Goal: Task Accomplishment & Management: Complete application form

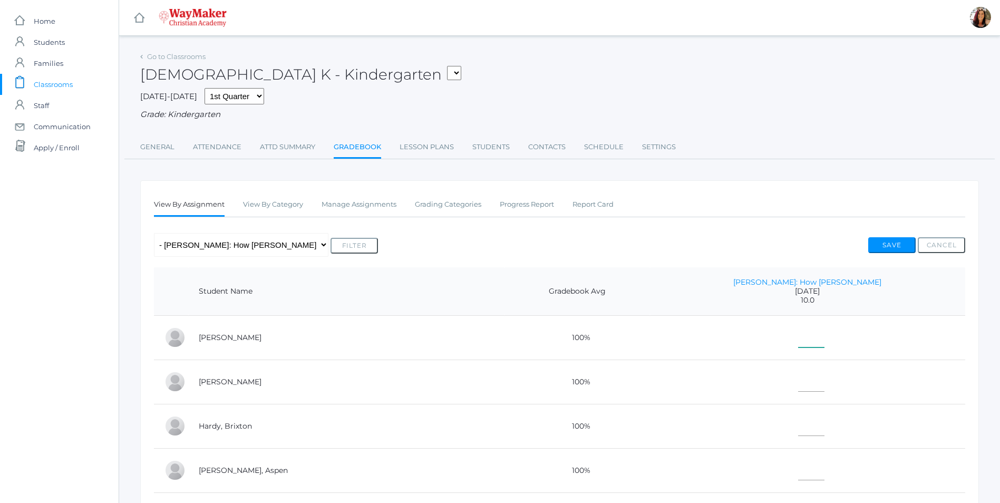
drag, startPoint x: 839, startPoint y: 334, endPoint x: 844, endPoint y: 332, distance: 5.7
click at [825, 332] on input"] "text" at bounding box center [811, 336] width 26 height 24
type input"] "10"
drag, startPoint x: 836, startPoint y: 389, endPoint x: 830, endPoint y: 345, distance: 44.3
click at [825, 383] on input"] "text" at bounding box center [811, 380] width 26 height 24
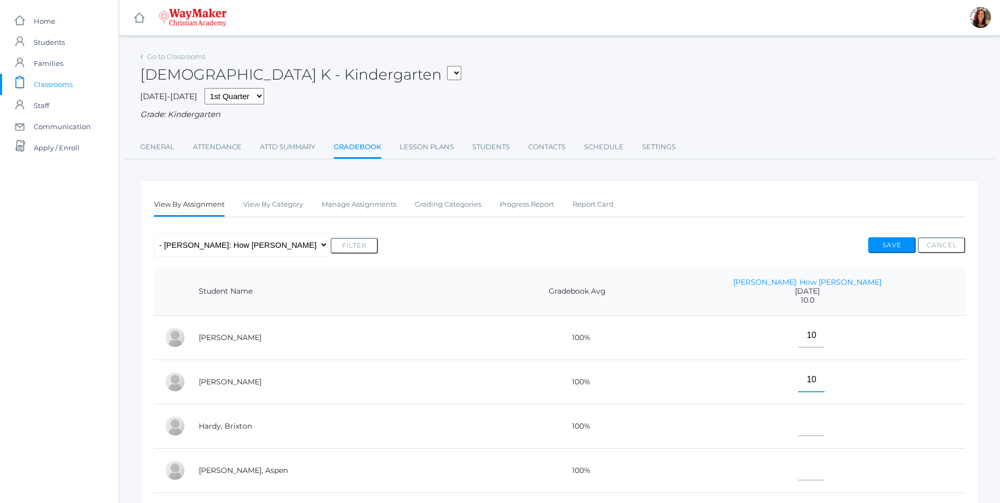
type input"] "10"
click at [825, 431] on input"] "text" at bounding box center [811, 424] width 26 height 24
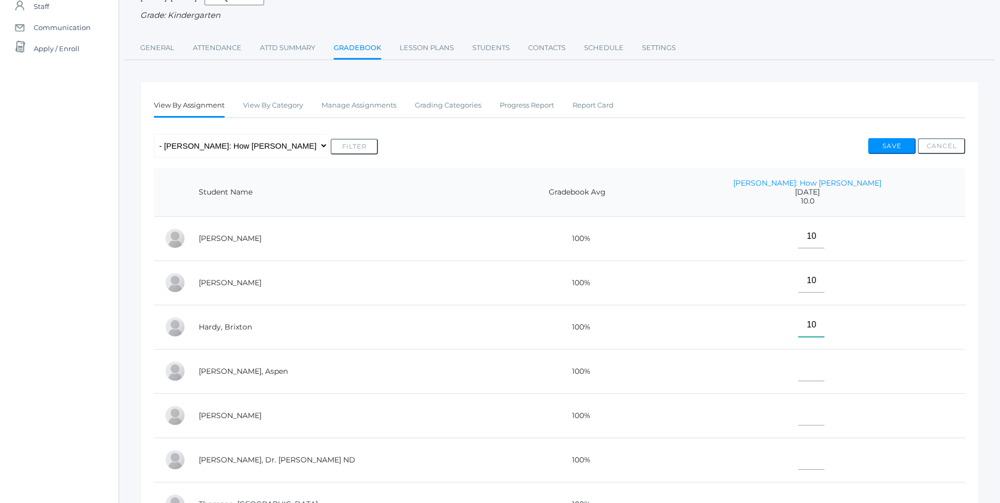
scroll to position [105, 0]
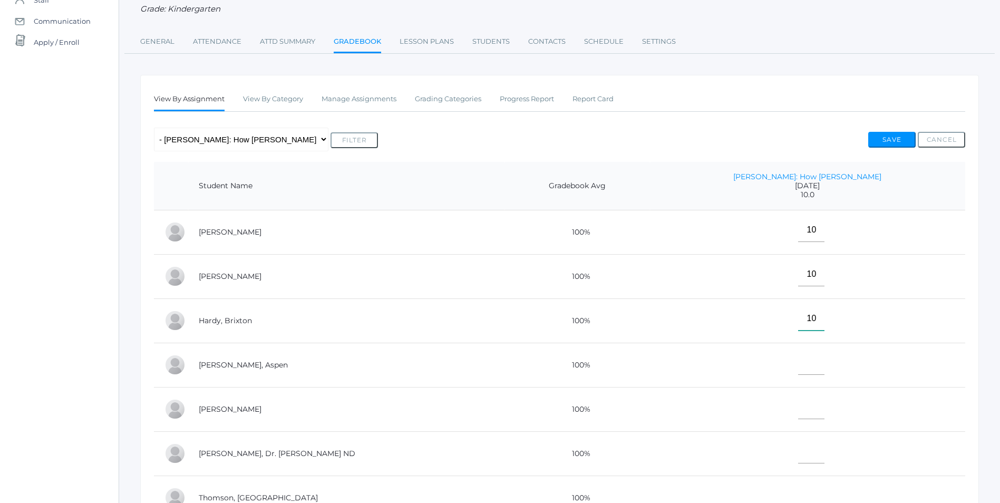
type input"] "10"
click at [825, 371] on input"] "text" at bounding box center [811, 363] width 26 height 24
type input"] "E"
click at [825, 413] on input"] "text" at bounding box center [811, 408] width 26 height 24
type input"] "E"
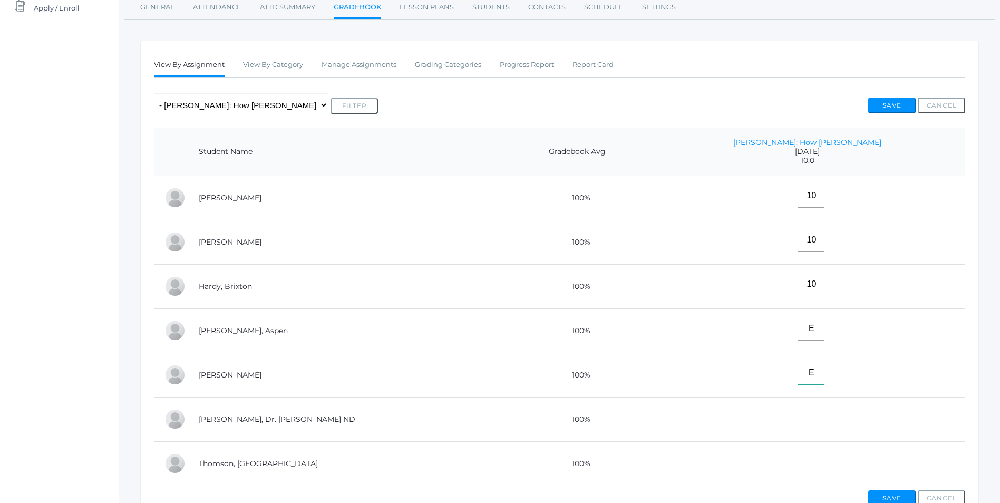
scroll to position [158, 0]
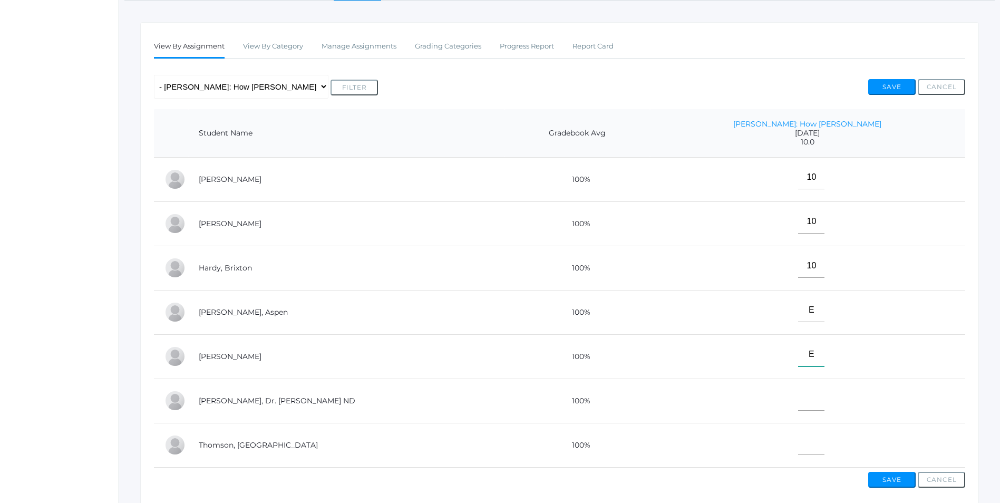
drag, startPoint x: 845, startPoint y: 351, endPoint x: 839, endPoint y: 353, distance: 6.7
click at [825, 355] on input"] "E" at bounding box center [811, 355] width 26 height 24
type input"] "E"
click at [824, 391] on input"] "text" at bounding box center [811, 399] width 26 height 24
type input"] "10"
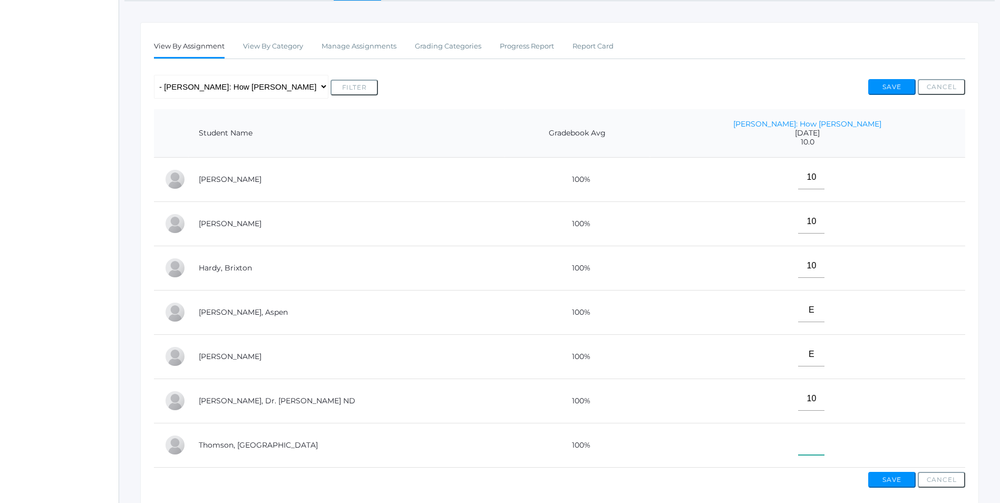
click at [825, 446] on input"] "text" at bounding box center [811, 443] width 26 height 24
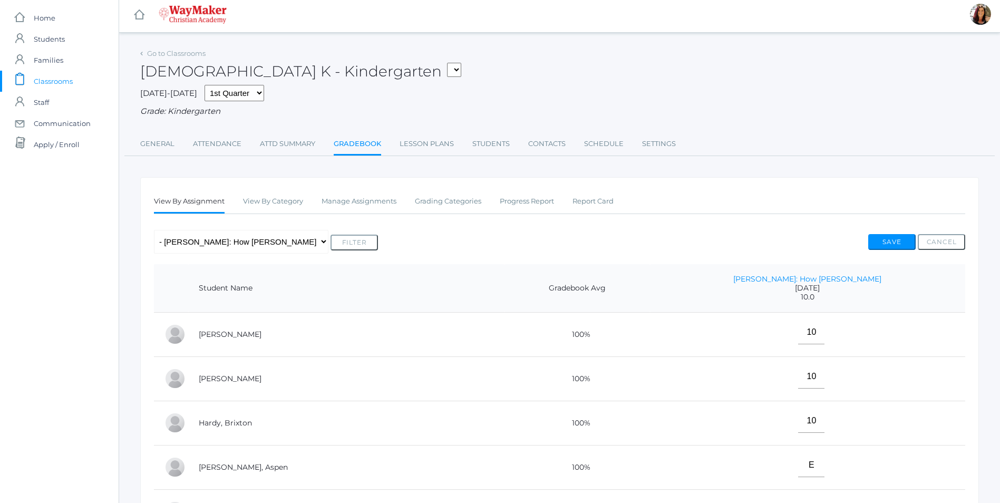
scroll to position [0, 0]
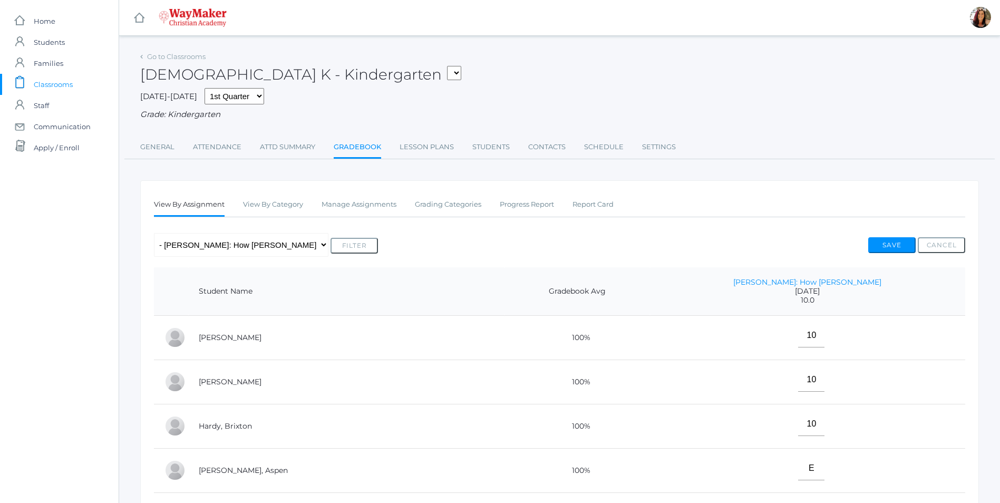
type input"] "10"
click at [894, 243] on button "Save" at bounding box center [892, 245] width 47 height 16
